Goal: Information Seeking & Learning: Learn about a topic

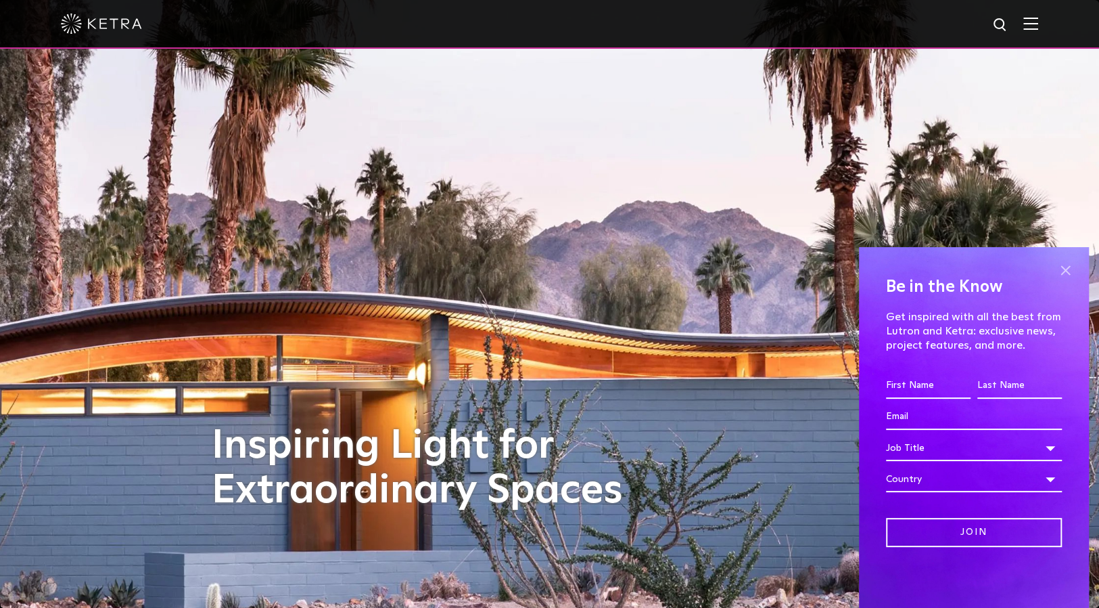
click at [1063, 265] on span at bounding box center [1065, 270] width 20 height 20
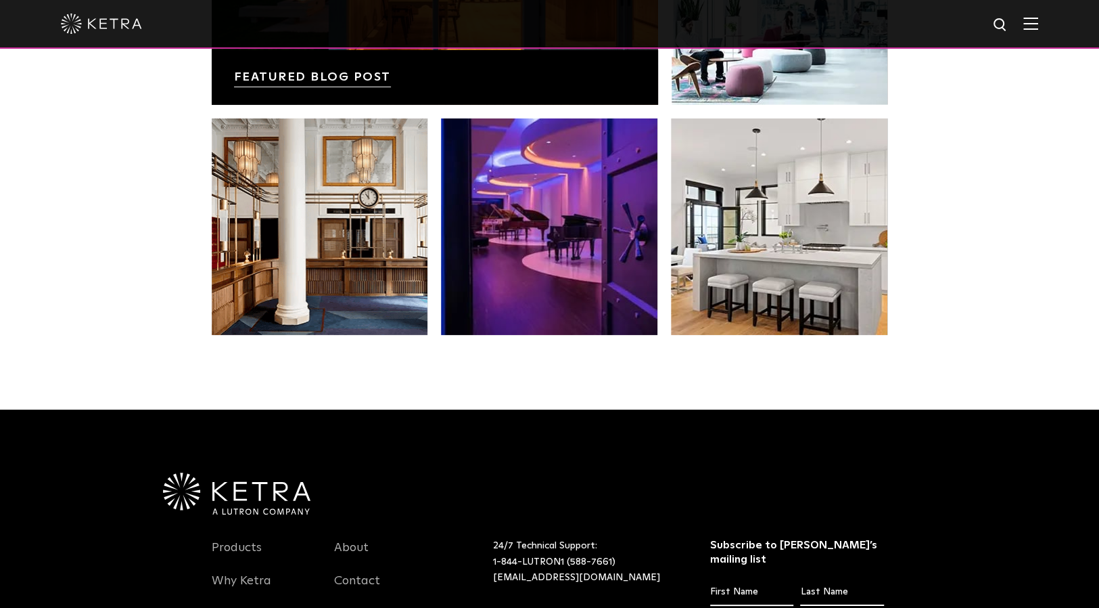
scroll to position [2844, 0]
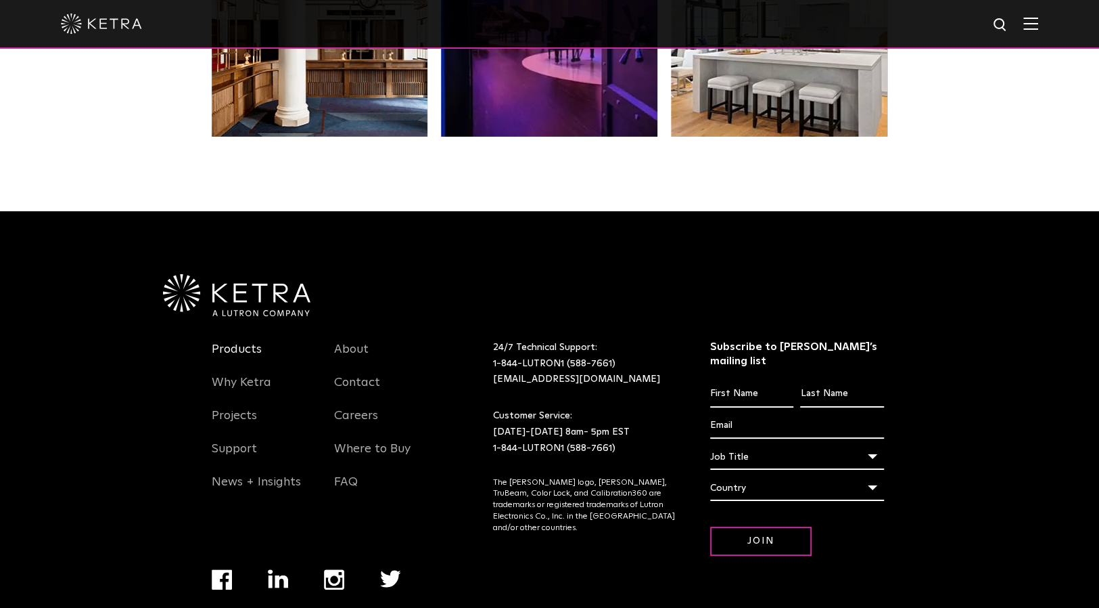
click at [242, 342] on link "Products" at bounding box center [237, 357] width 50 height 31
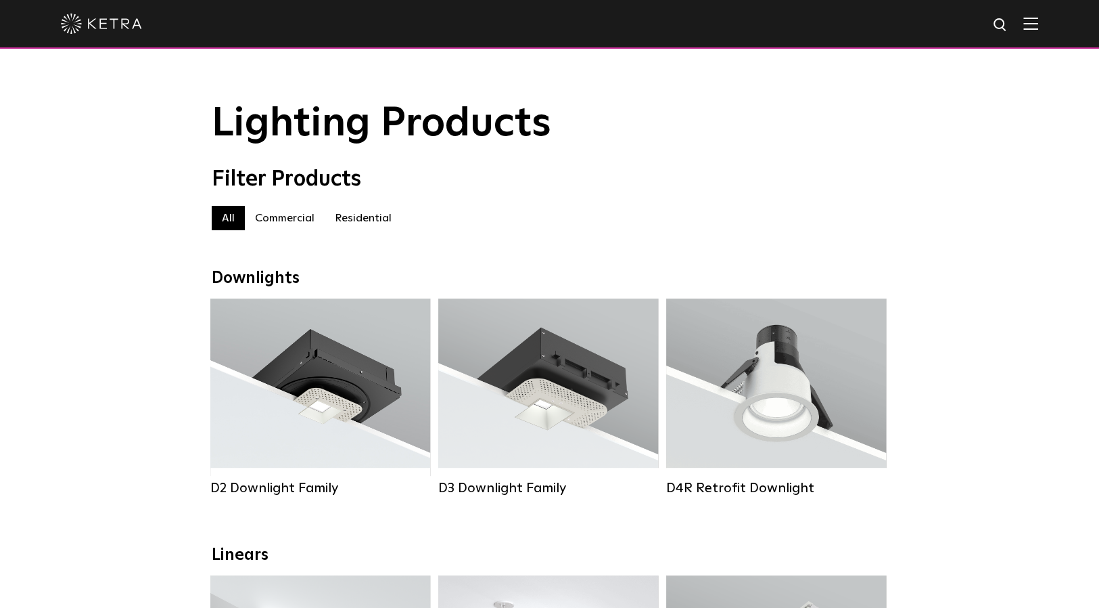
click at [295, 224] on label "Commercial" at bounding box center [285, 218] width 80 height 24
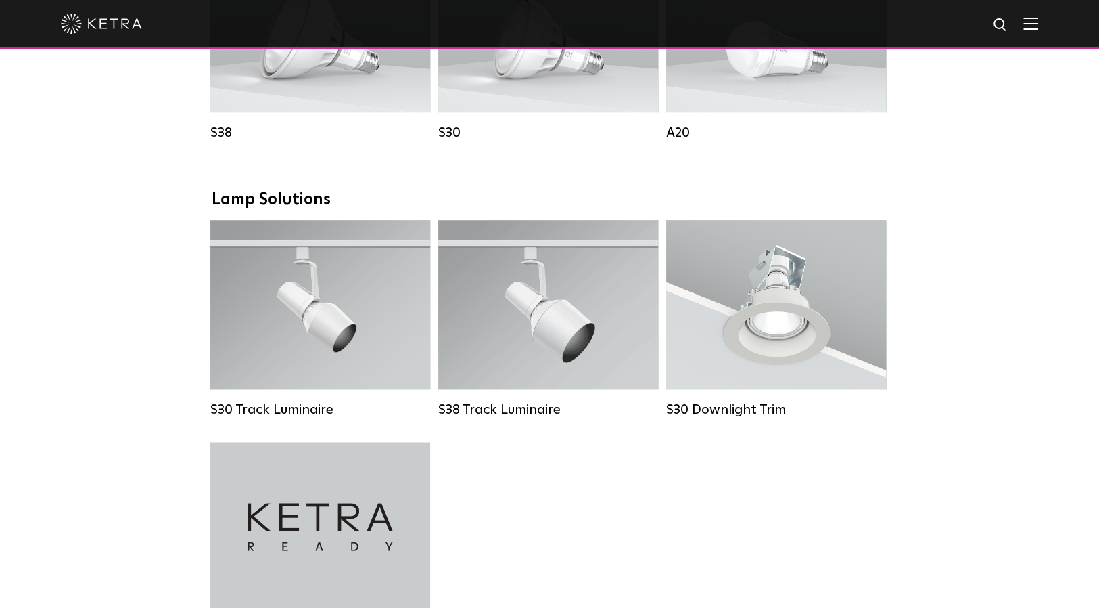
scroll to position [1258, 0]
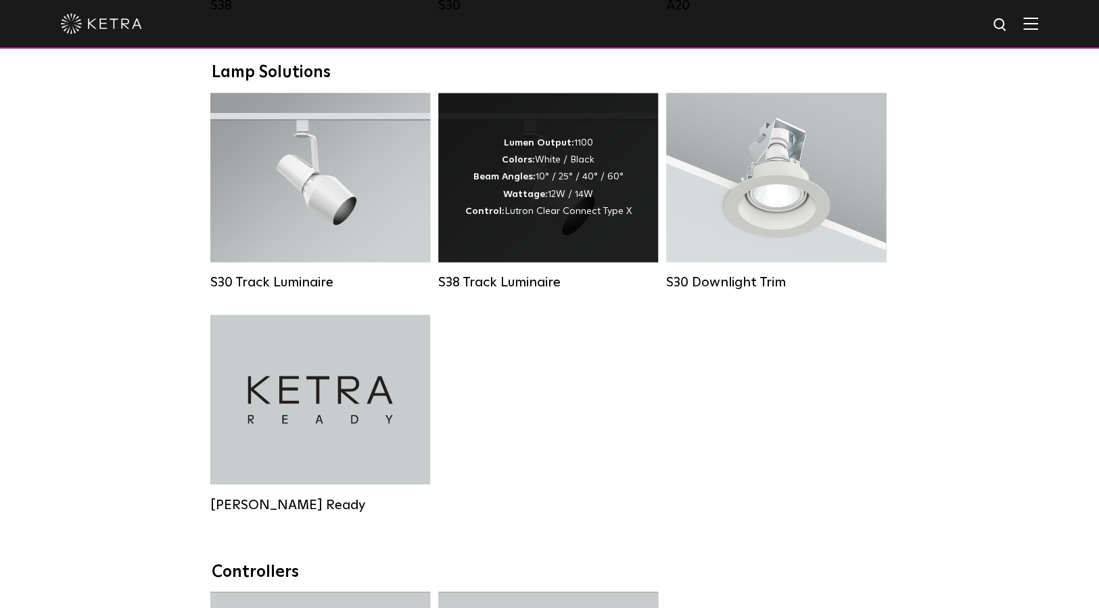
click at [529, 252] on div "Lumen Output: 1100 Colors: White / Black Beam Angles: 10° / 25° / 40° / 60° Wat…" at bounding box center [548, 177] width 220 height 169
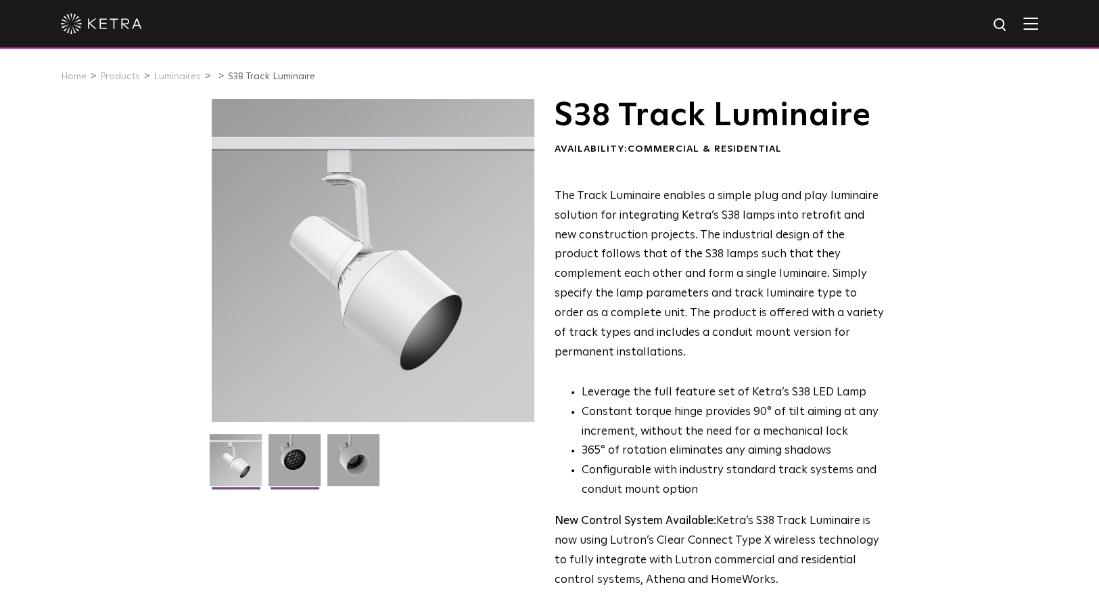
click at [290, 449] on img at bounding box center [295, 465] width 52 height 62
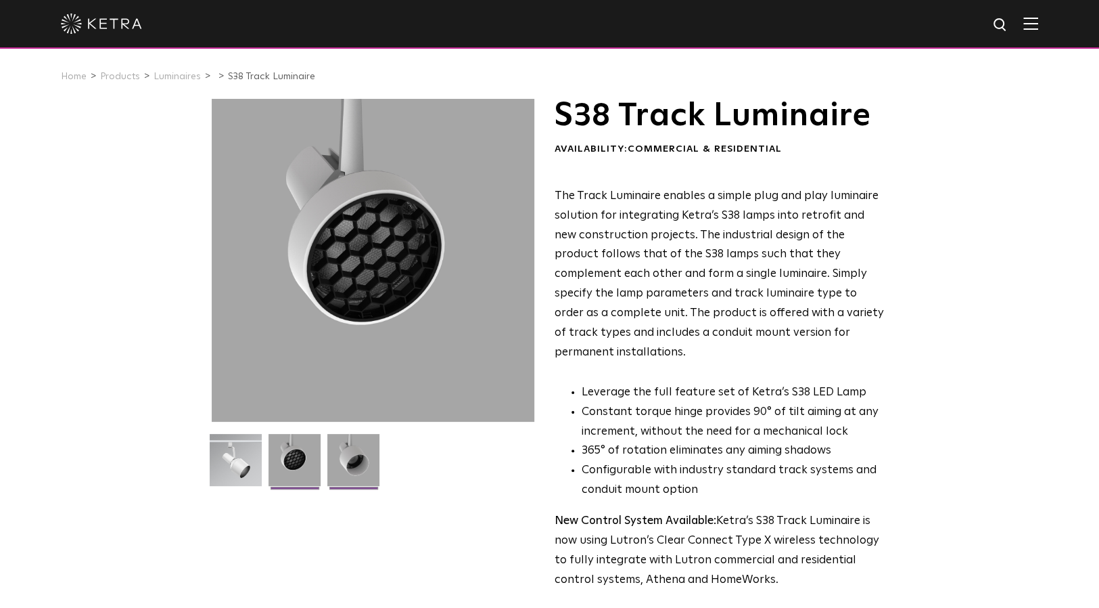
click at [373, 458] on img at bounding box center [353, 465] width 52 height 62
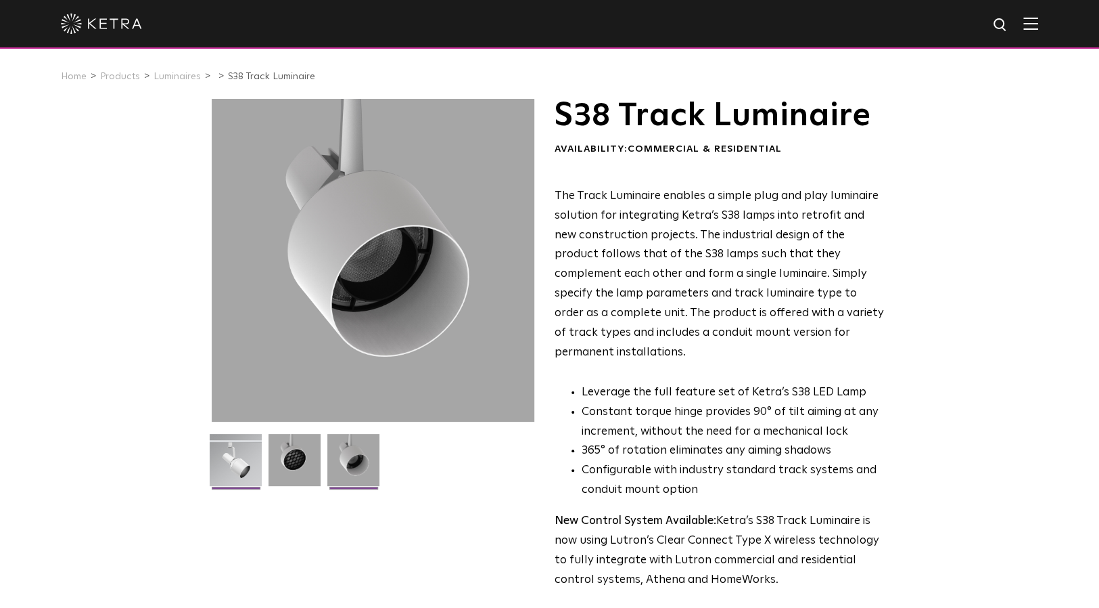
click at [229, 463] on img at bounding box center [236, 465] width 52 height 62
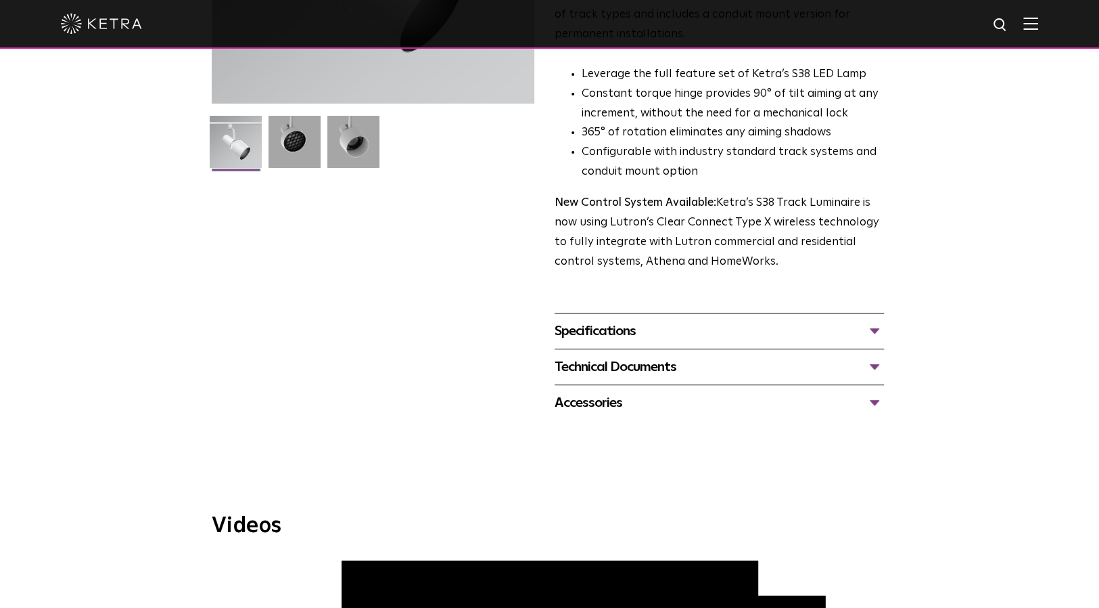
scroll to position [271, 0]
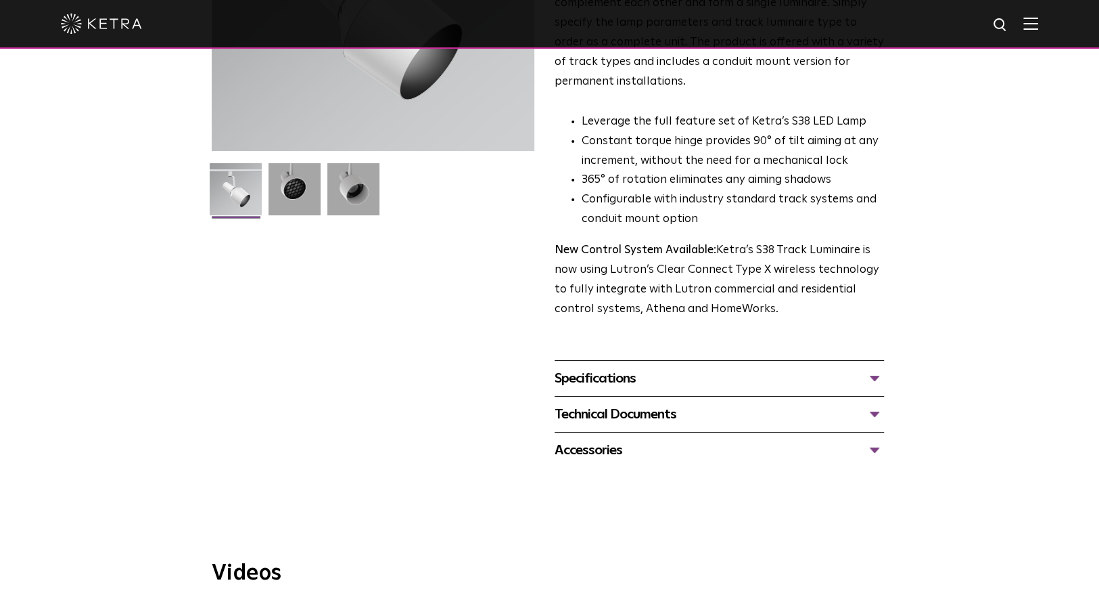
click at [634, 367] on div "Specifications" at bounding box center [719, 378] width 329 height 22
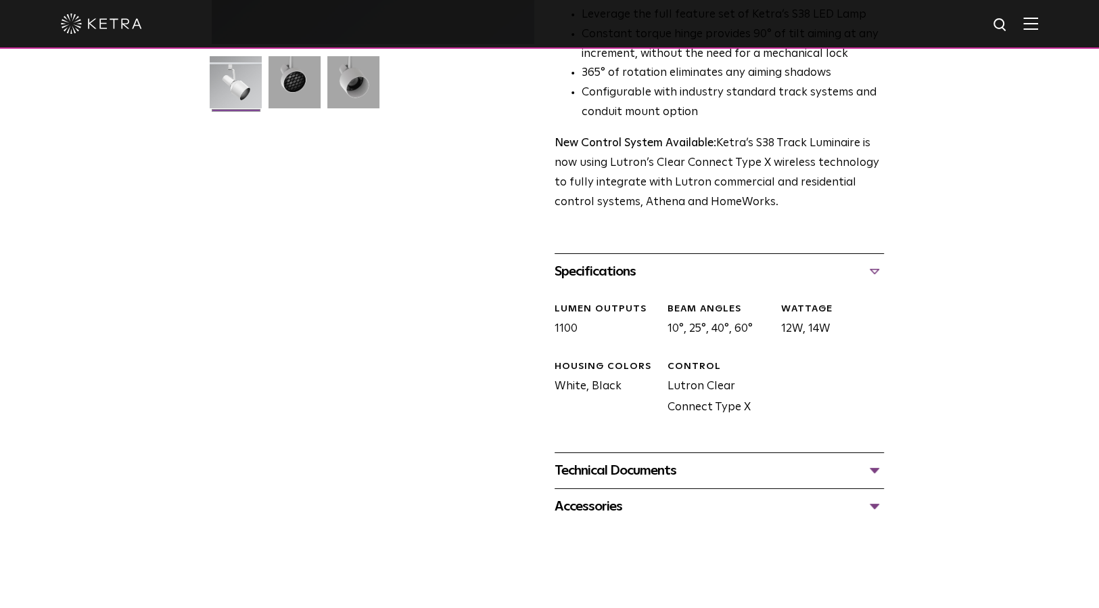
scroll to position [406, 0]
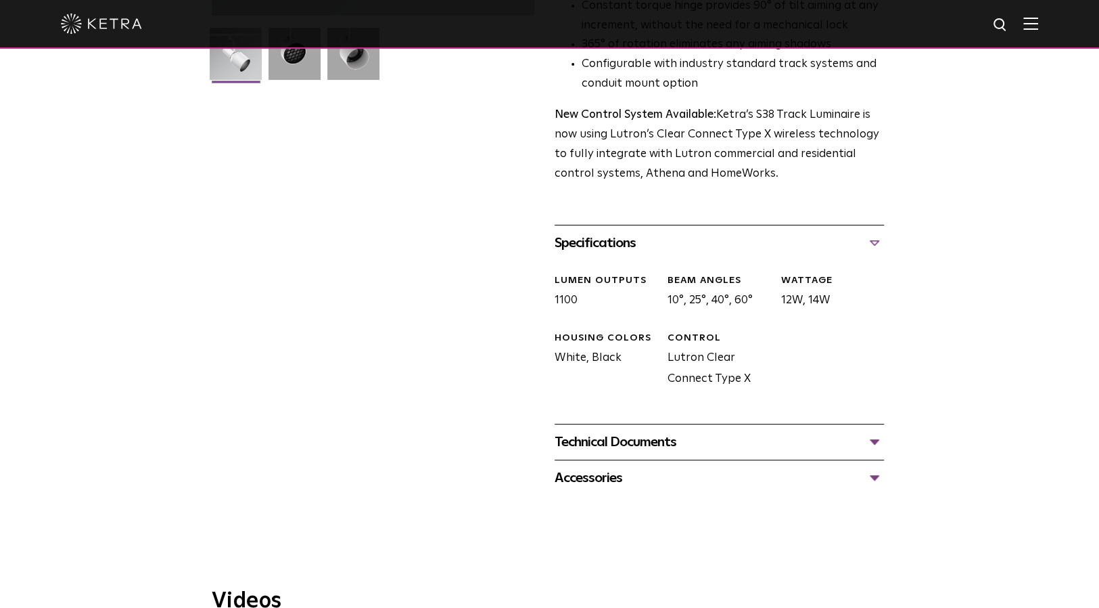
click at [623, 431] on div "Technical Documents" at bounding box center [719, 442] width 329 height 22
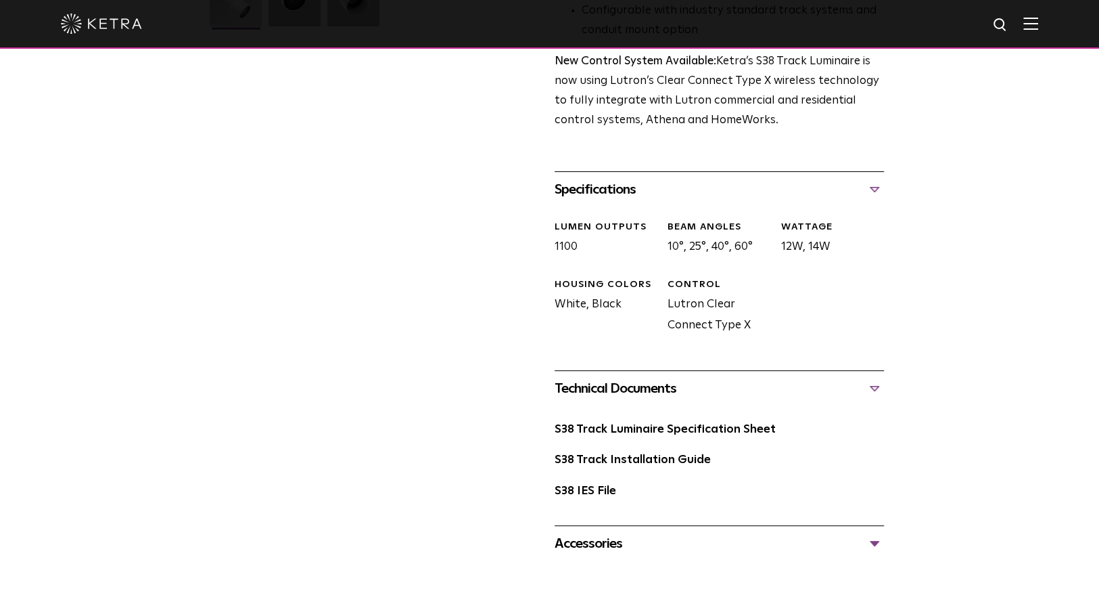
scroll to position [541, 0]
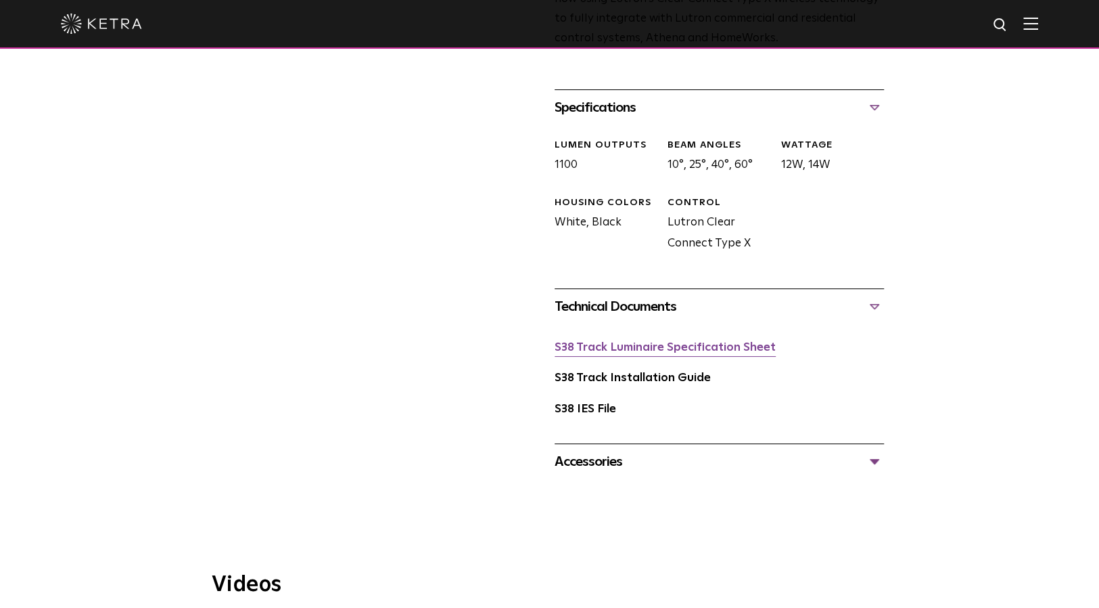
click at [626, 342] on link "S38 Track Luminaire Specification Sheet" at bounding box center [665, 348] width 221 height 12
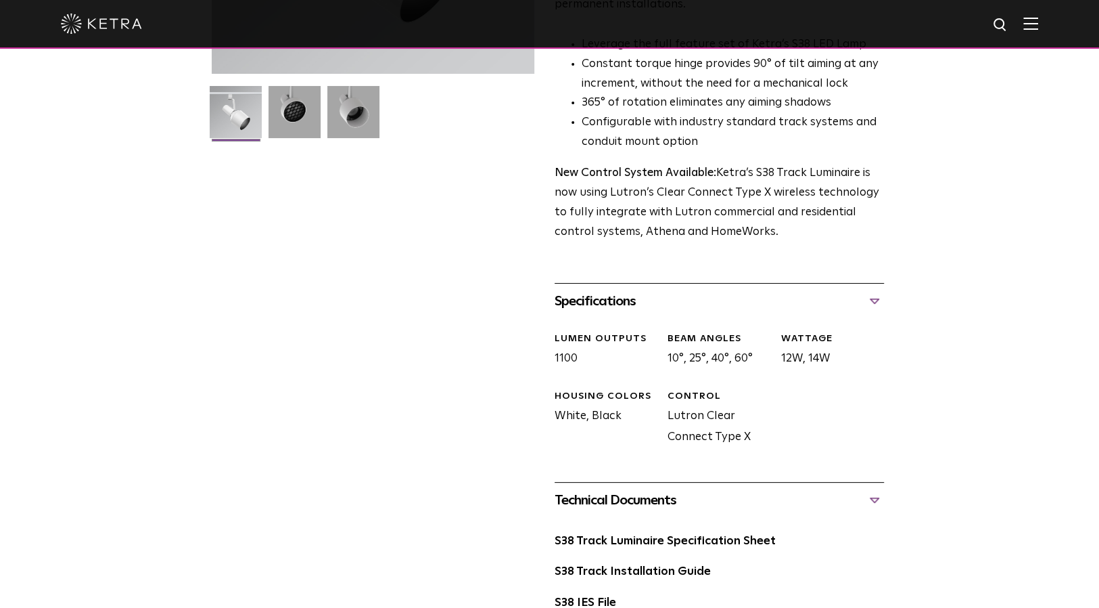
scroll to position [406, 0]
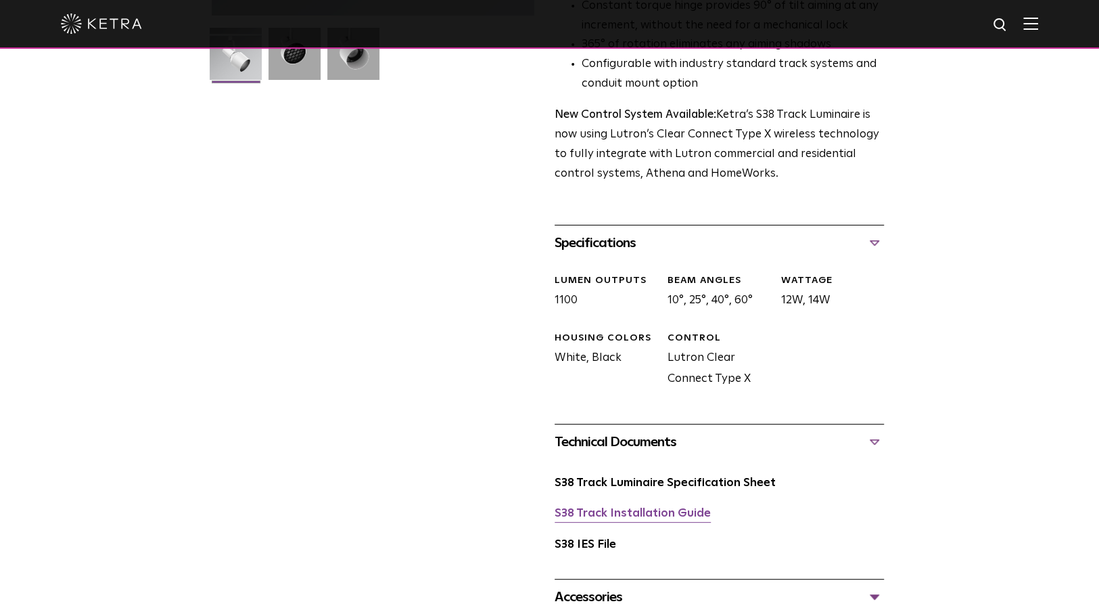
click at [648, 507] on link "S38 Track Installation Guide" at bounding box center [633, 513] width 156 height 12
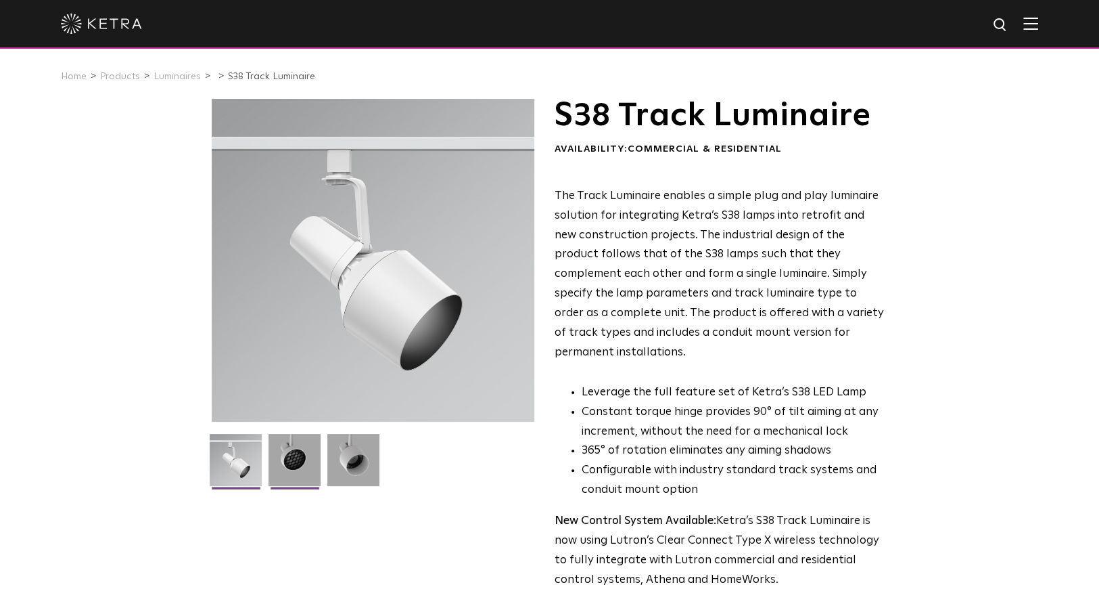
click at [290, 461] on img at bounding box center [295, 465] width 52 height 62
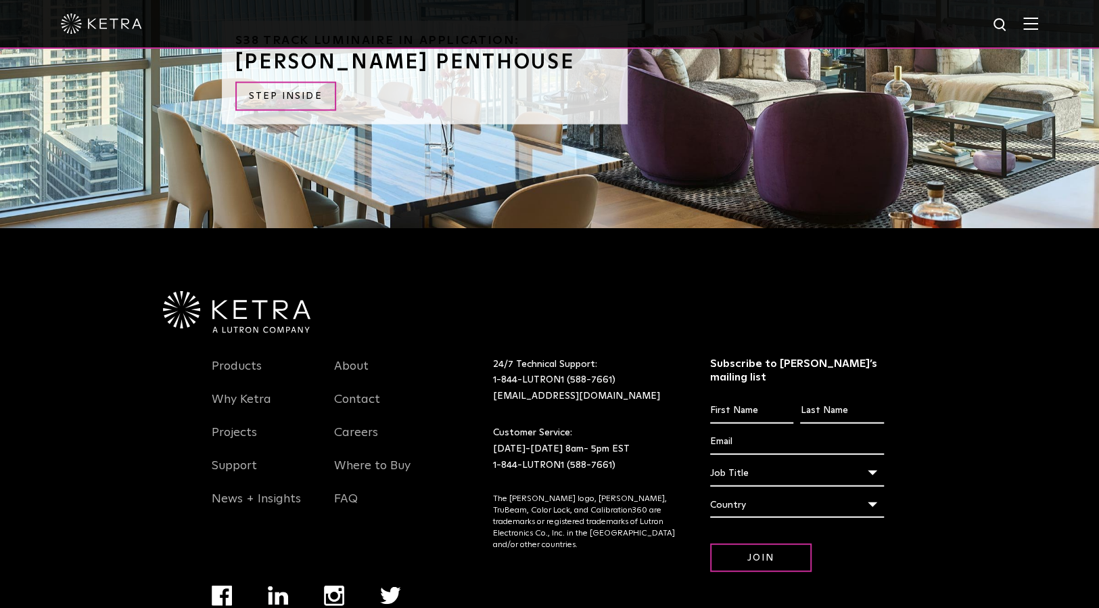
scroll to position [1772, 0]
